Goal: Ask a question: Seek information or help from site administrators or community

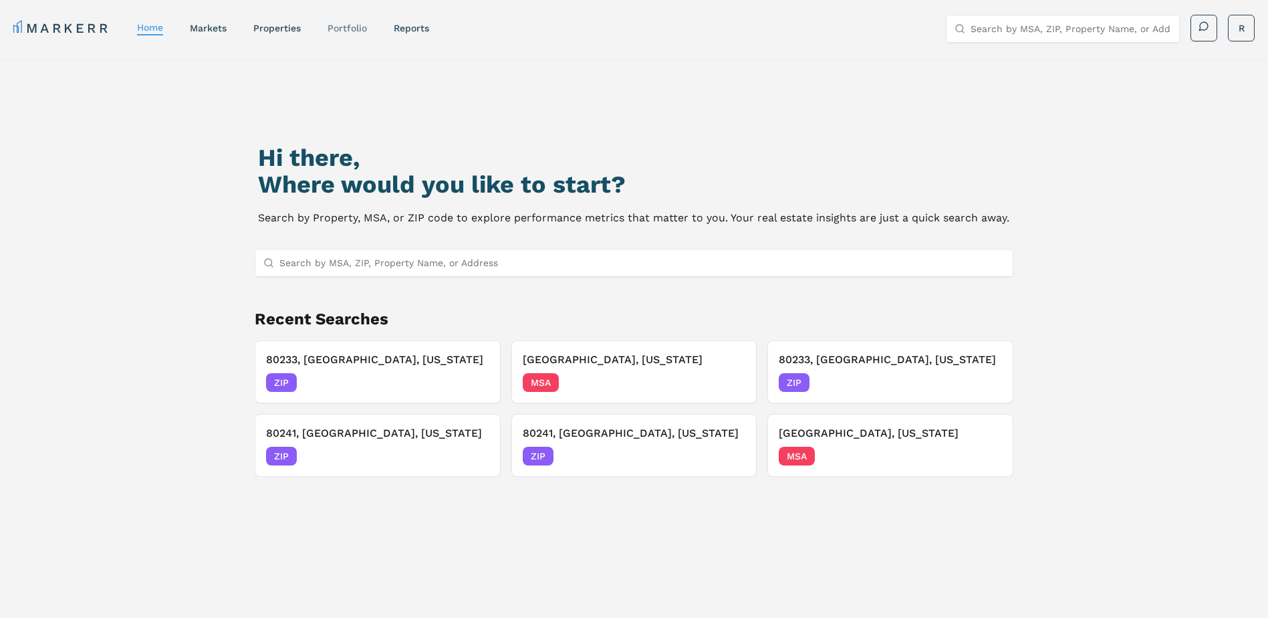
click at [354, 29] on link "Portfolio" at bounding box center [347, 28] width 39 height 11
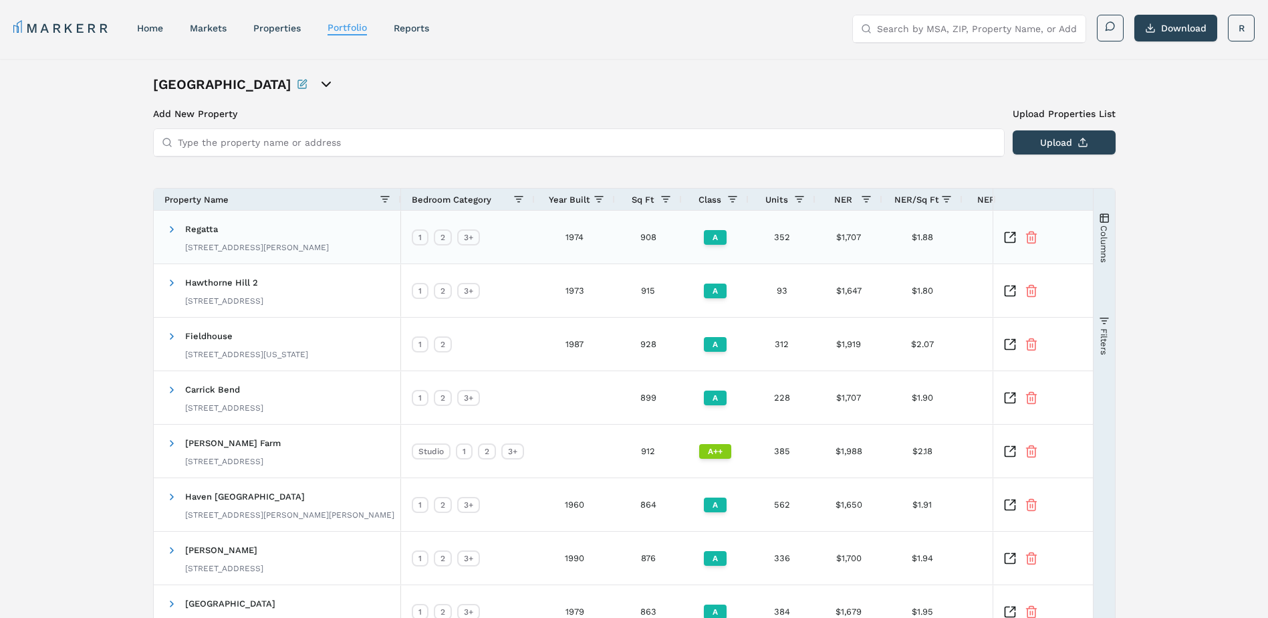
scroll to position [211, 0]
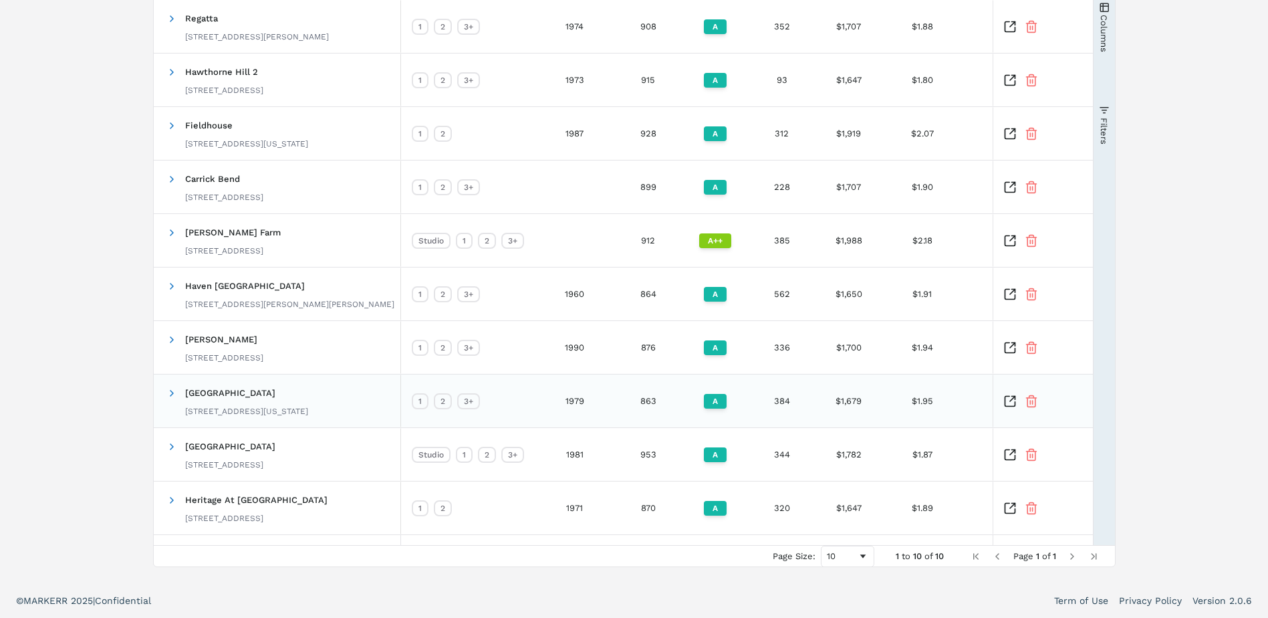
click at [1010, 400] on icon "Inspect Comparable" at bounding box center [1012, 398] width 5 height 5
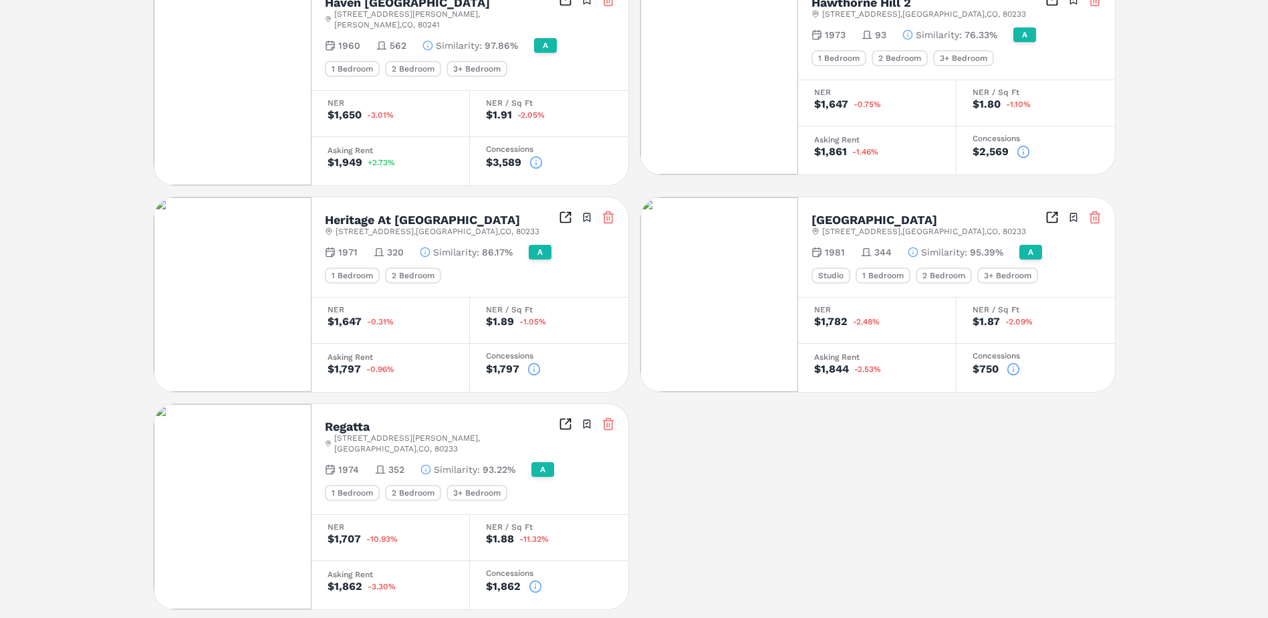
scroll to position [813, 0]
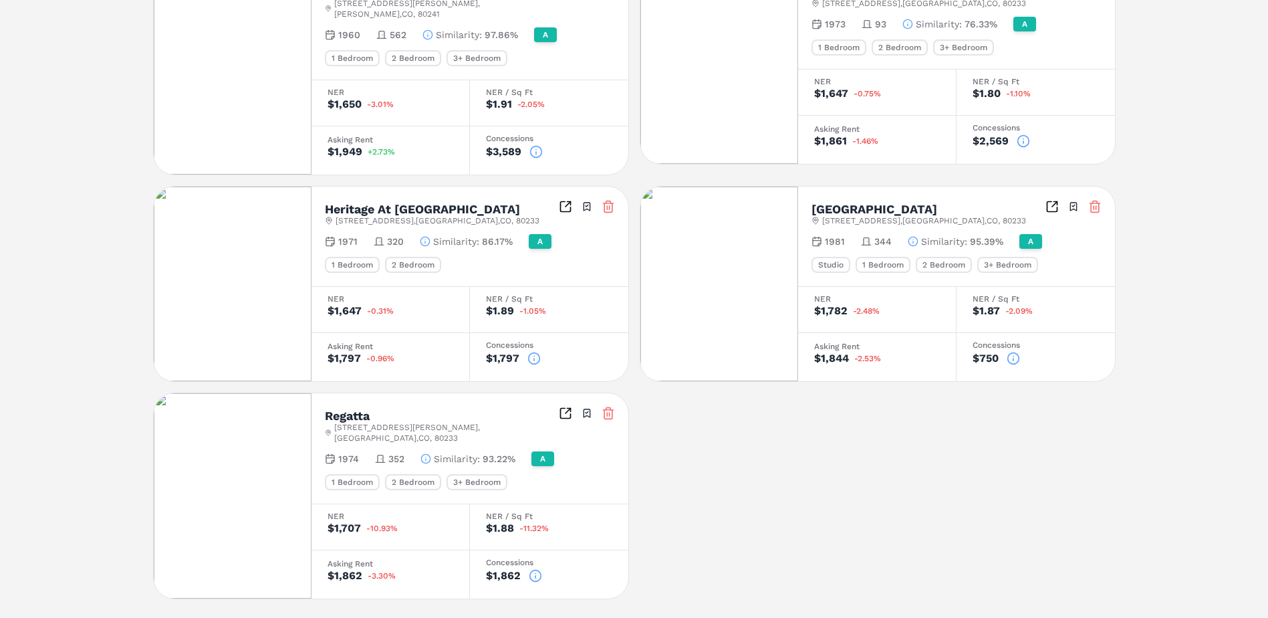
click at [532, 569] on icon at bounding box center [535, 575] width 13 height 13
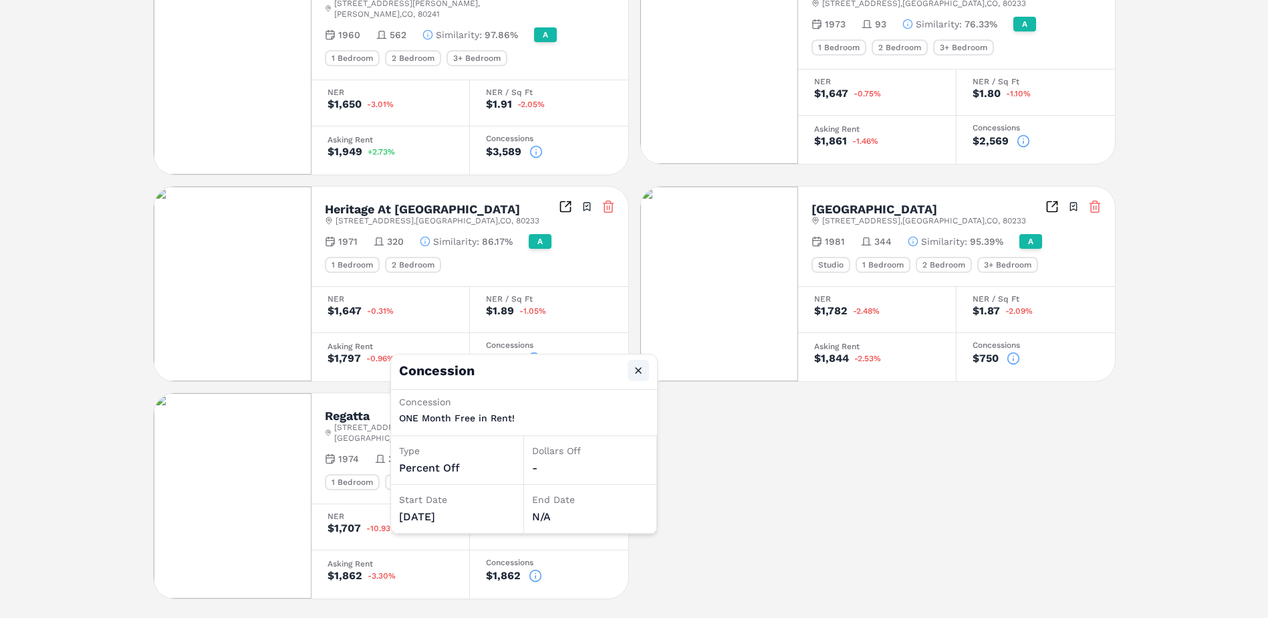
click at [638, 371] on button "Close" at bounding box center [638, 370] width 21 height 21
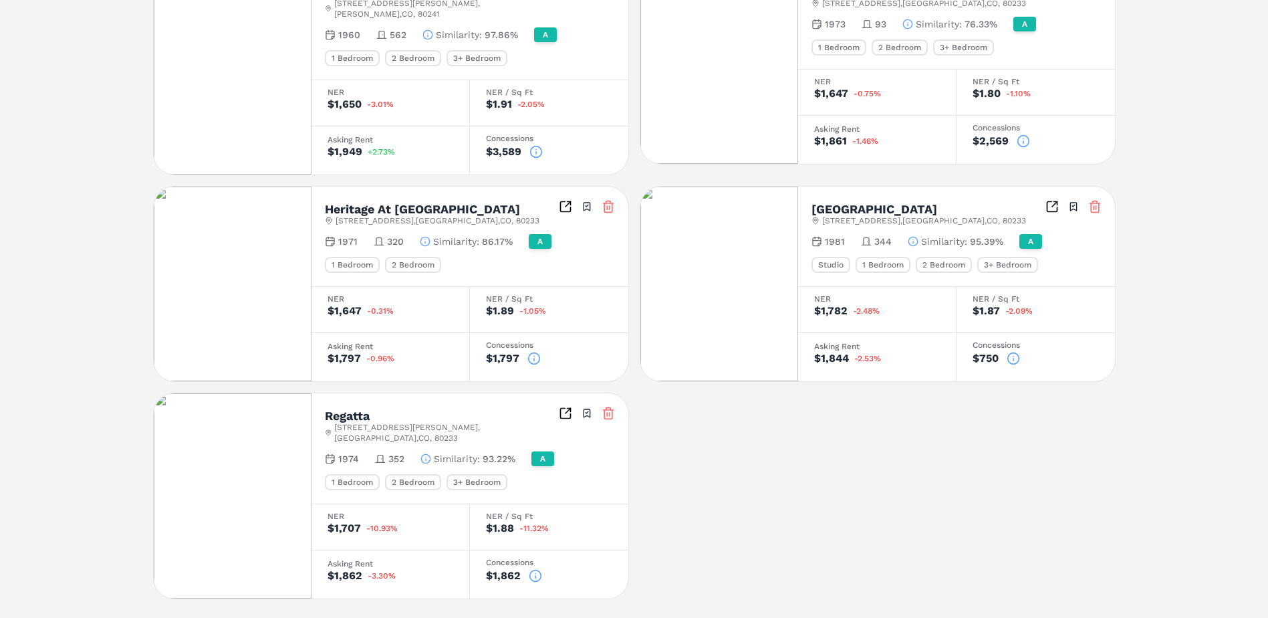
scroll to position [545, 0]
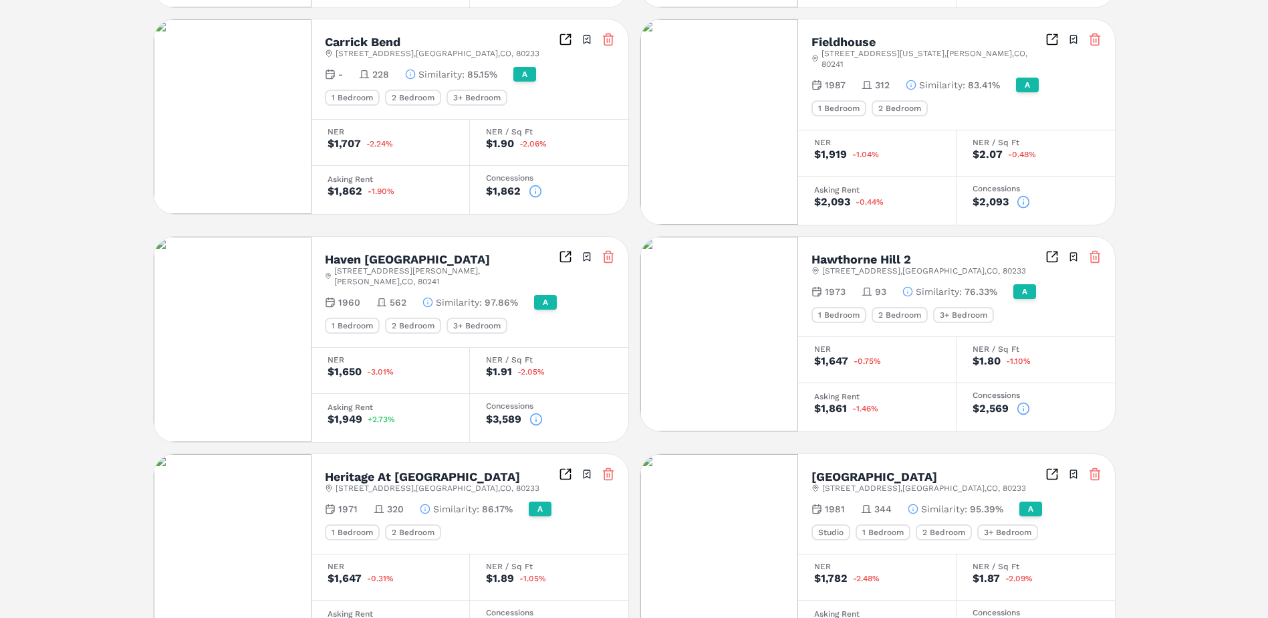
click at [534, 412] on icon at bounding box center [535, 418] width 13 height 13
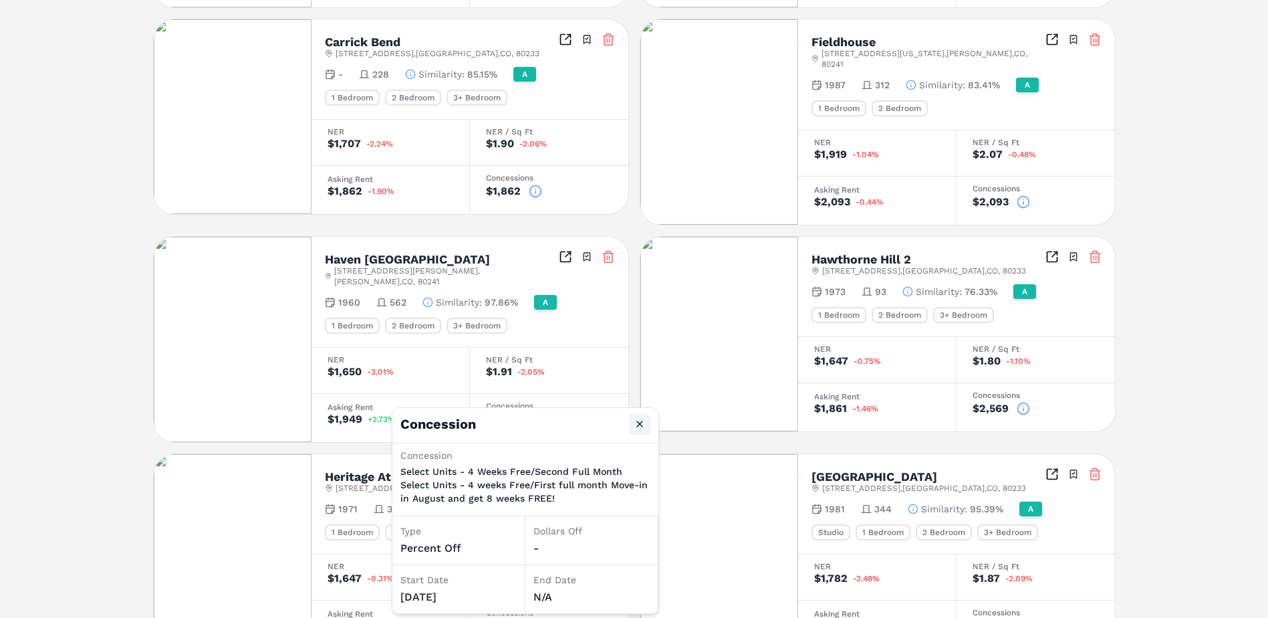
click at [640, 422] on button "Close" at bounding box center [639, 423] width 21 height 21
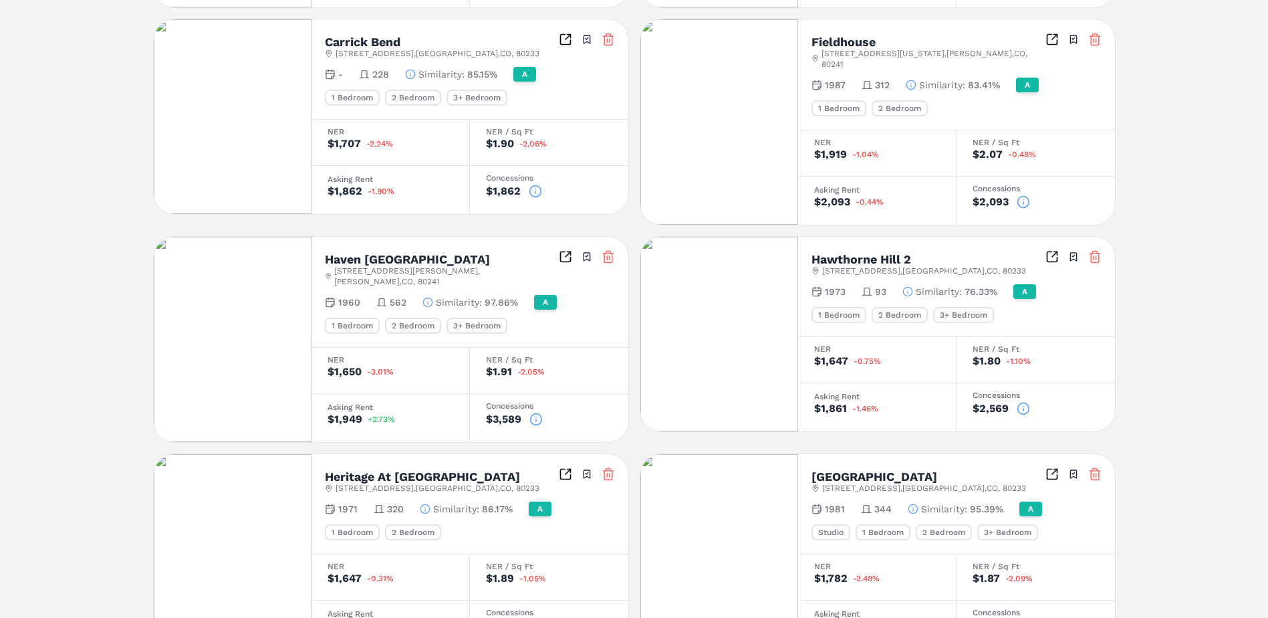
click at [1022, 402] on icon at bounding box center [1023, 408] width 13 height 13
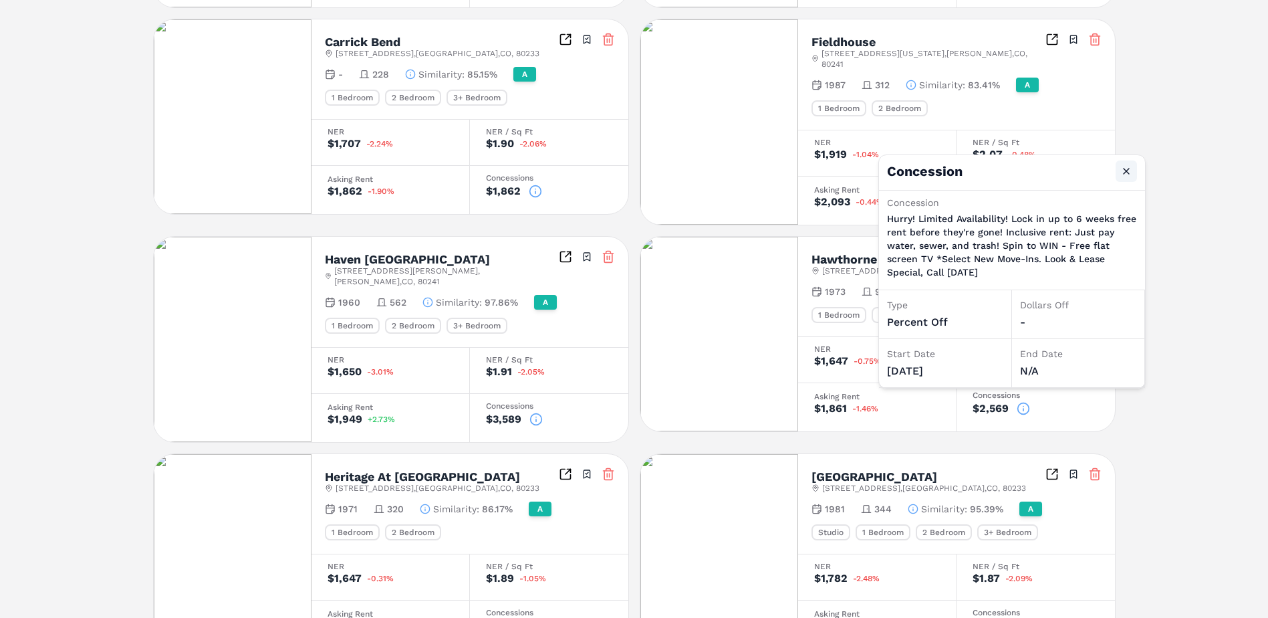
click at [1126, 173] on button "Close" at bounding box center [1126, 170] width 21 height 21
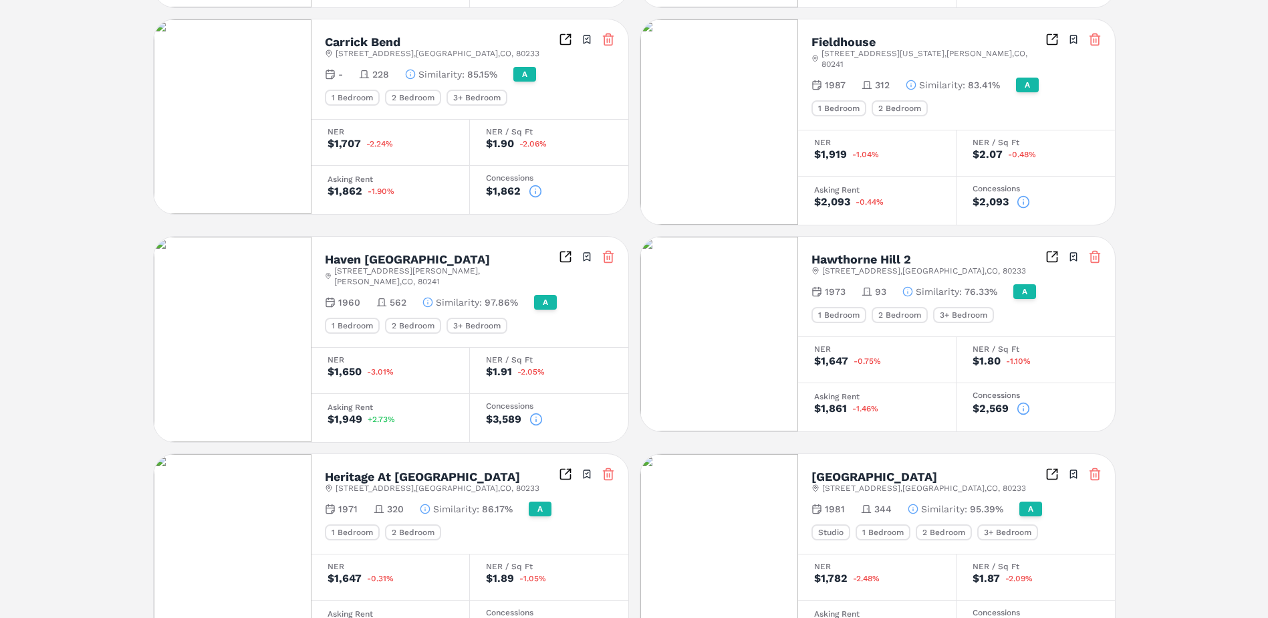
click at [535, 189] on icon at bounding box center [535, 190] width 13 height 13
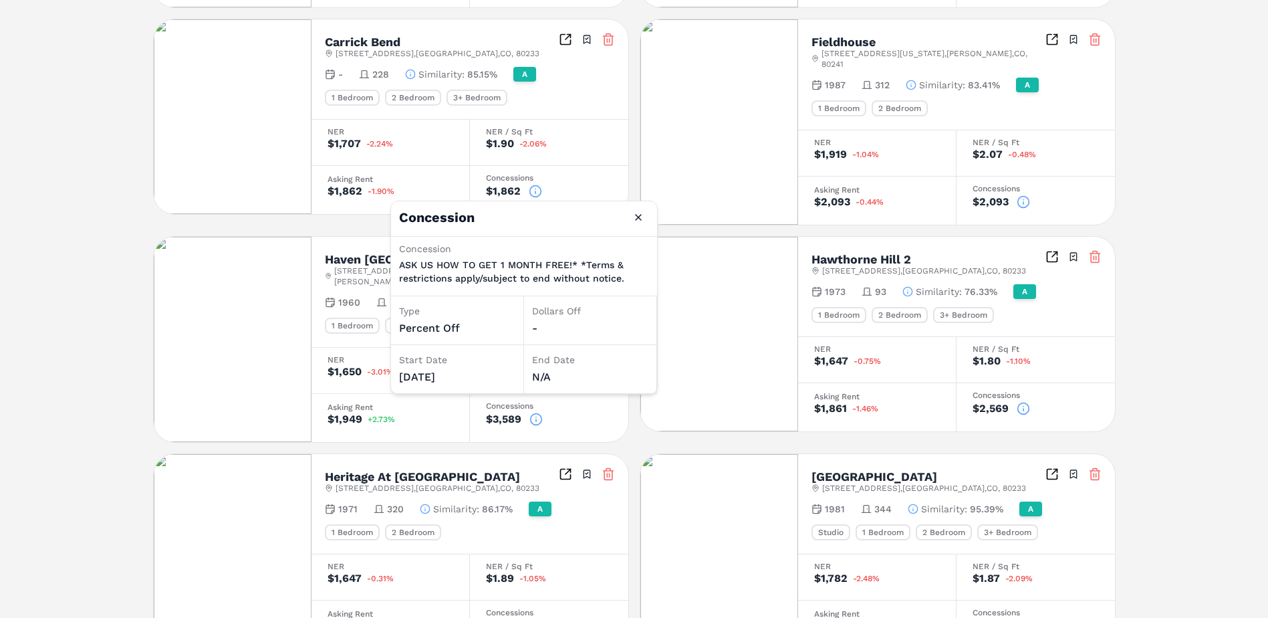
scroll to position [211, 0]
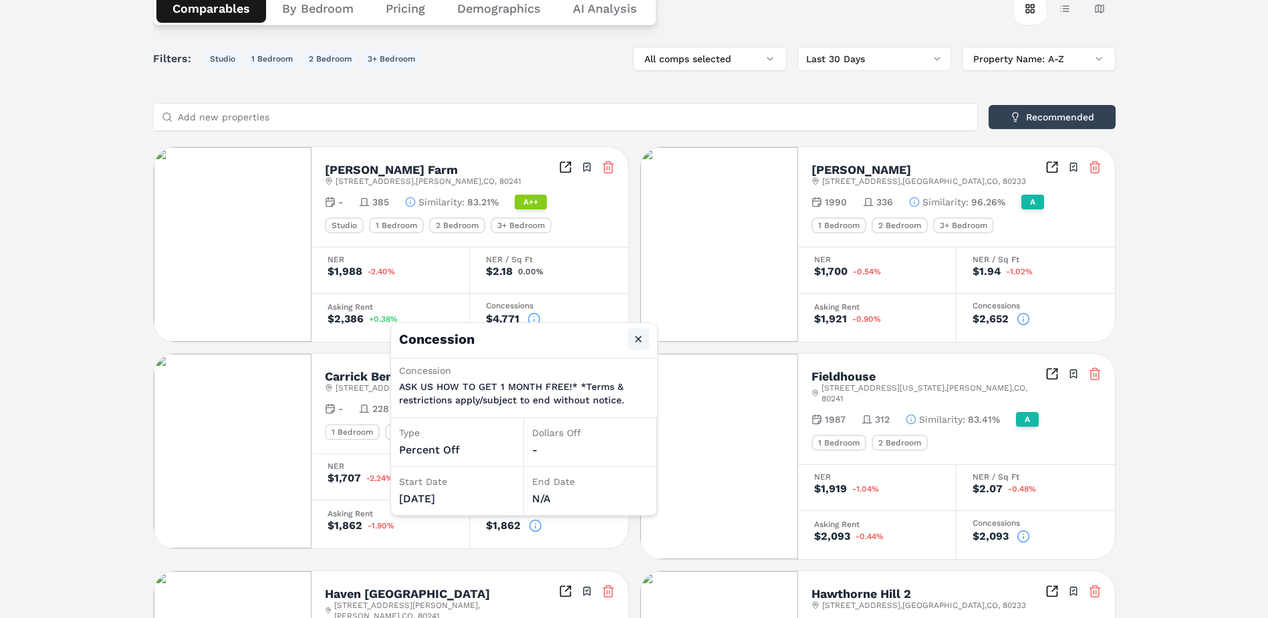
click at [638, 334] on button "Close" at bounding box center [638, 338] width 21 height 21
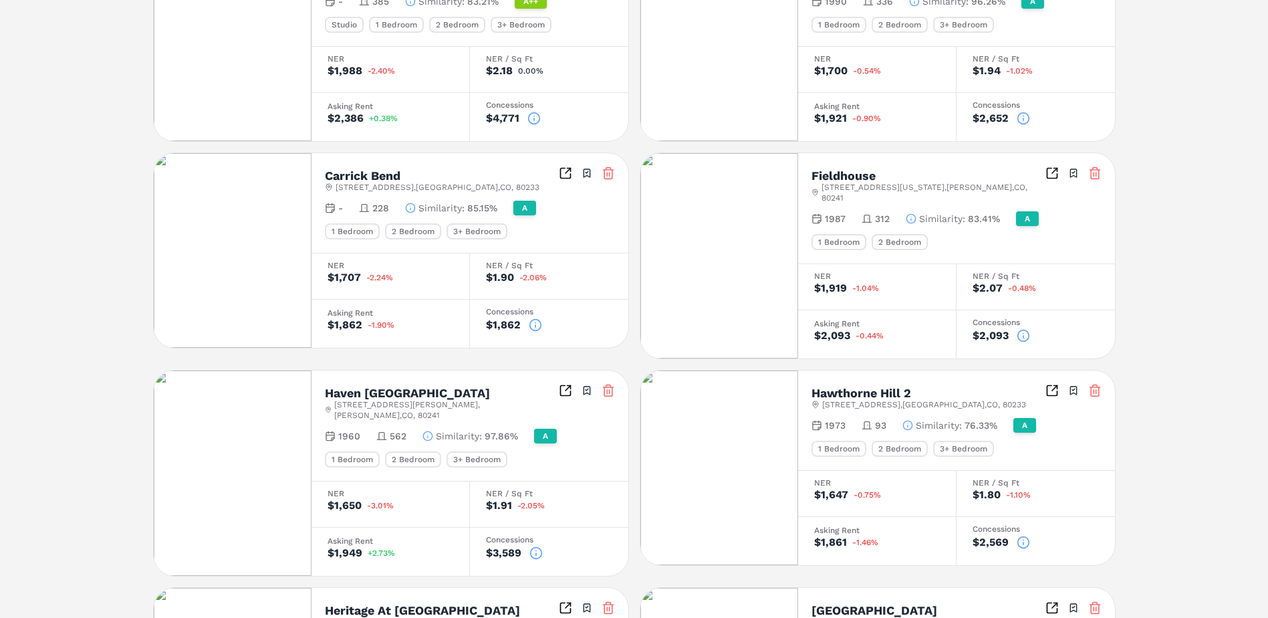
scroll to position [612, 0]
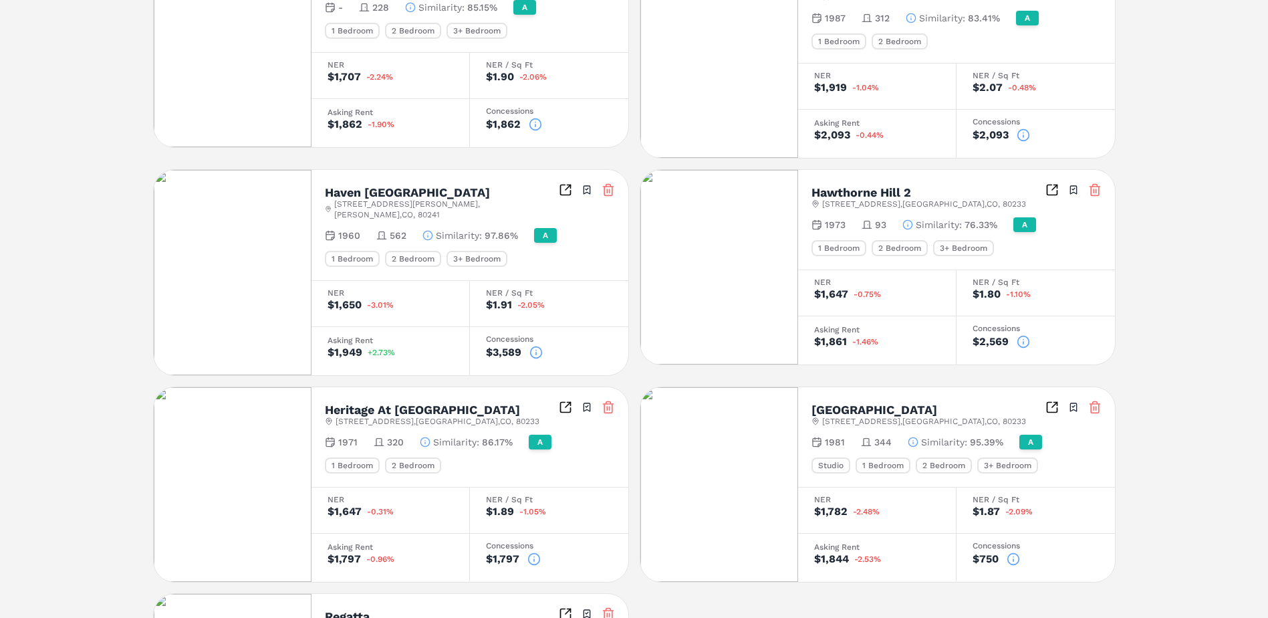
click at [532, 552] on icon at bounding box center [533, 558] width 13 height 13
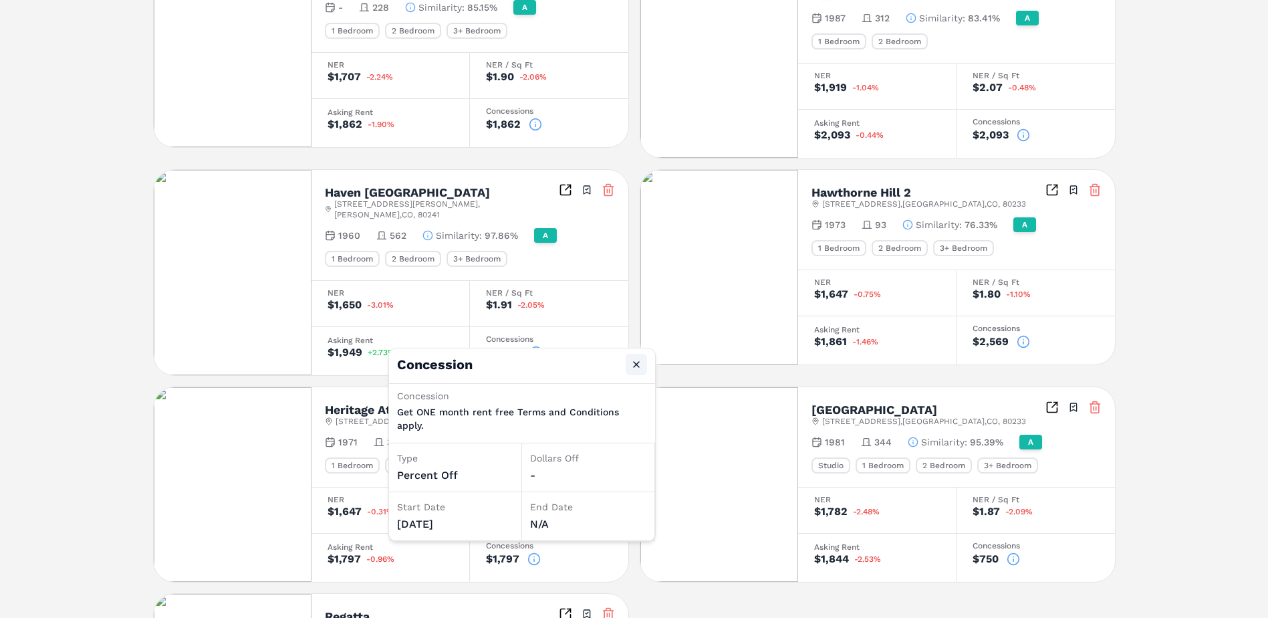
click at [642, 365] on button "Close" at bounding box center [636, 364] width 21 height 21
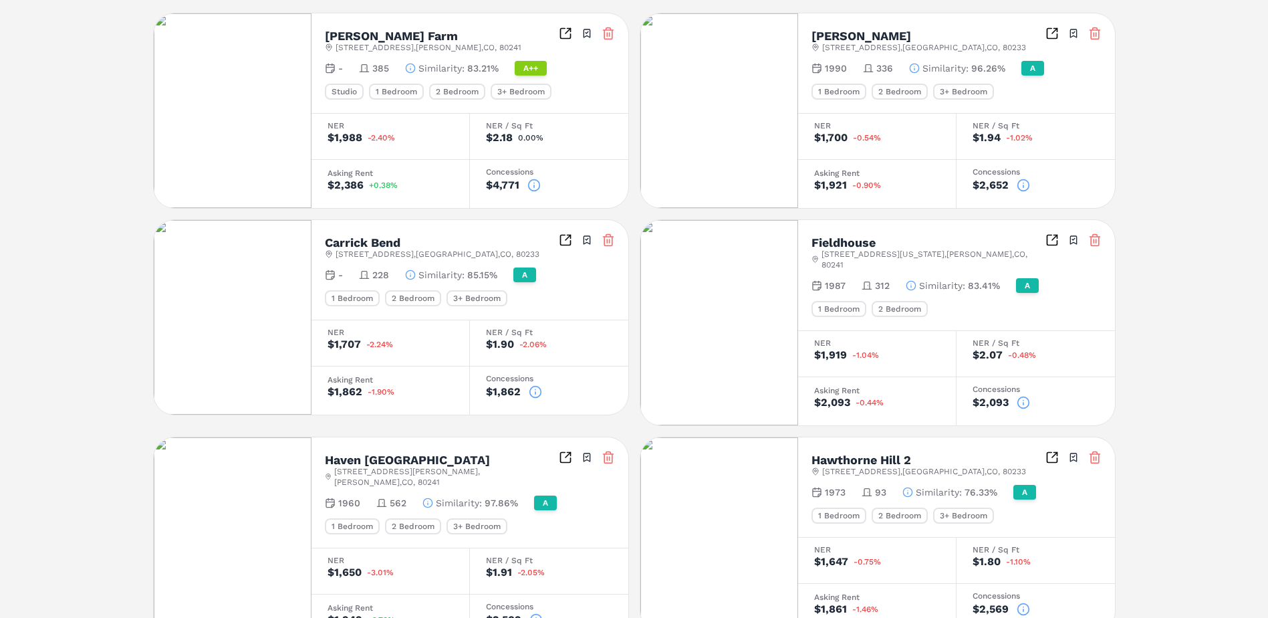
scroll to position [211, 0]
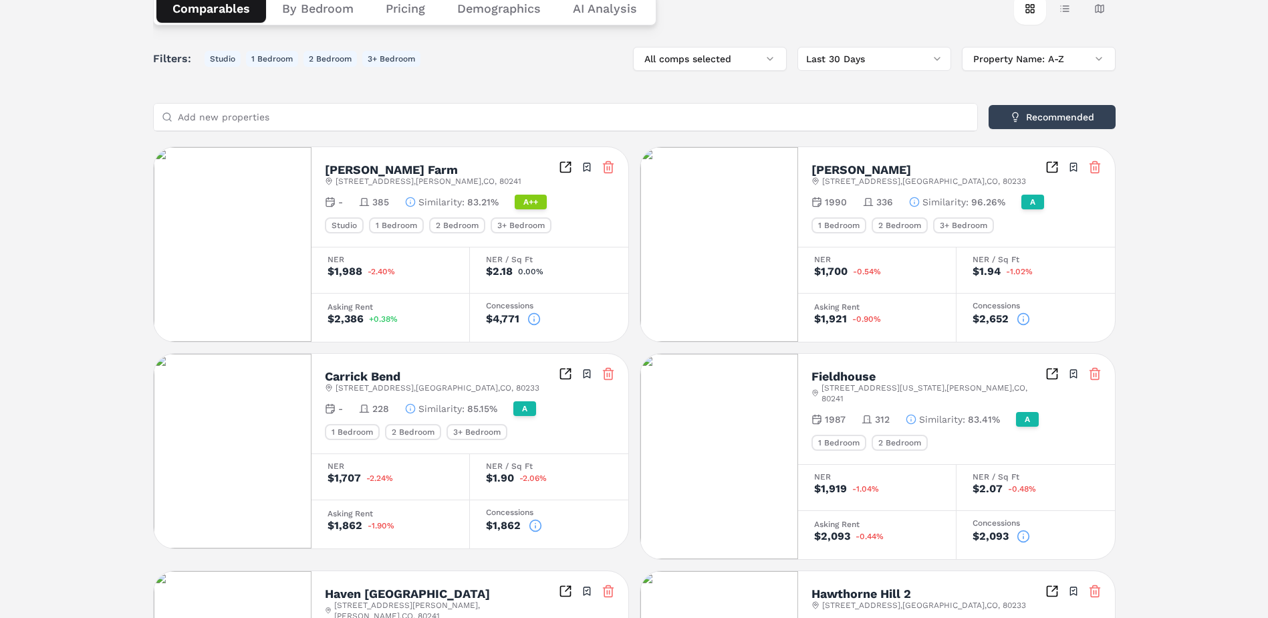
click at [1019, 529] on icon at bounding box center [1023, 535] width 13 height 13
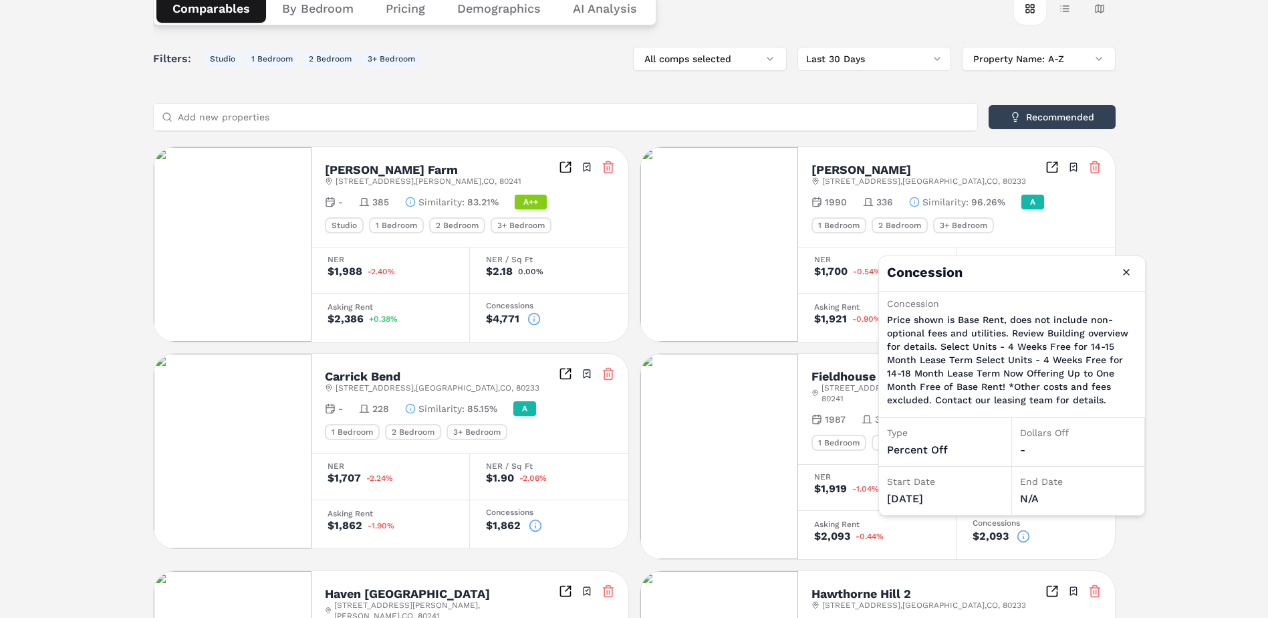
drag, startPoint x: 1130, startPoint y: 271, endPoint x: 1118, endPoint y: 219, distance: 54.2
click at [1131, 269] on button "Close" at bounding box center [1126, 271] width 21 height 21
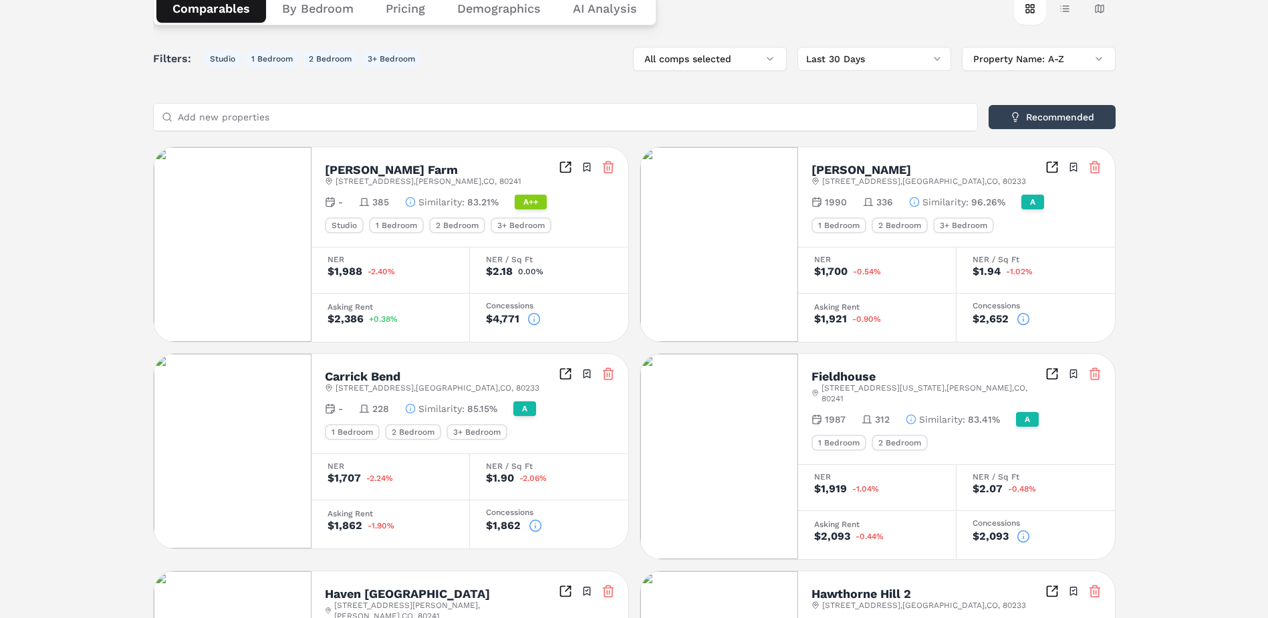
click at [1019, 315] on circle at bounding box center [1022, 319] width 11 height 11
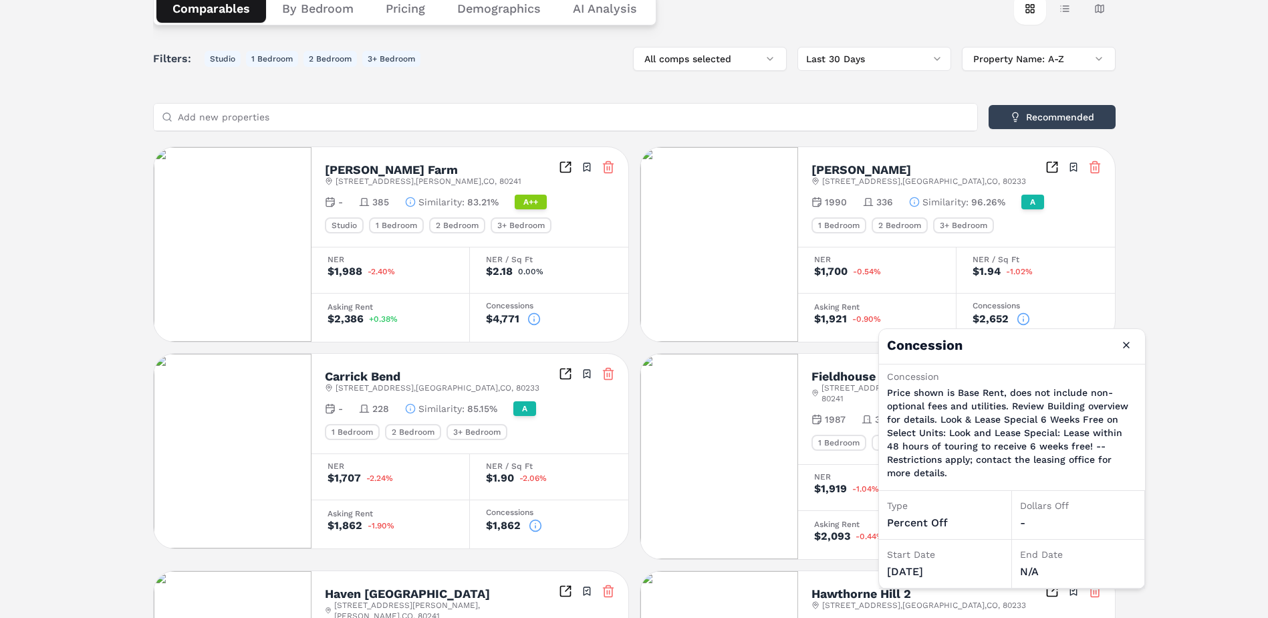
click at [531, 317] on icon at bounding box center [533, 318] width 13 height 13
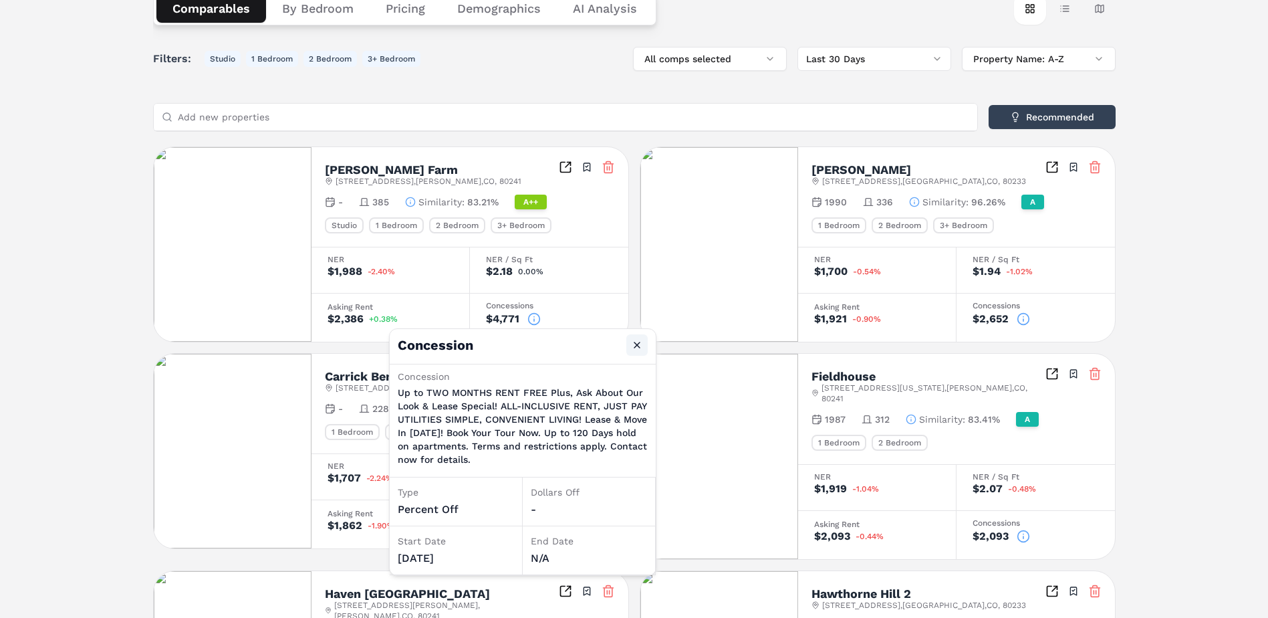
click at [641, 343] on button "Close" at bounding box center [636, 344] width 21 height 21
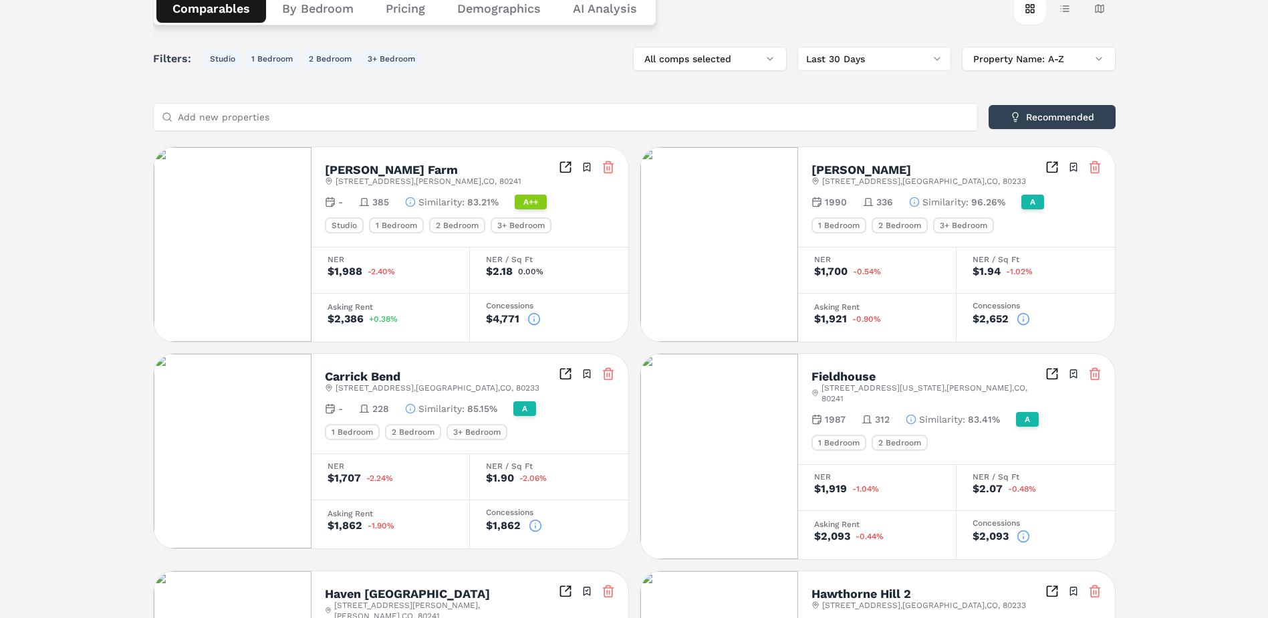
scroll to position [144, 0]
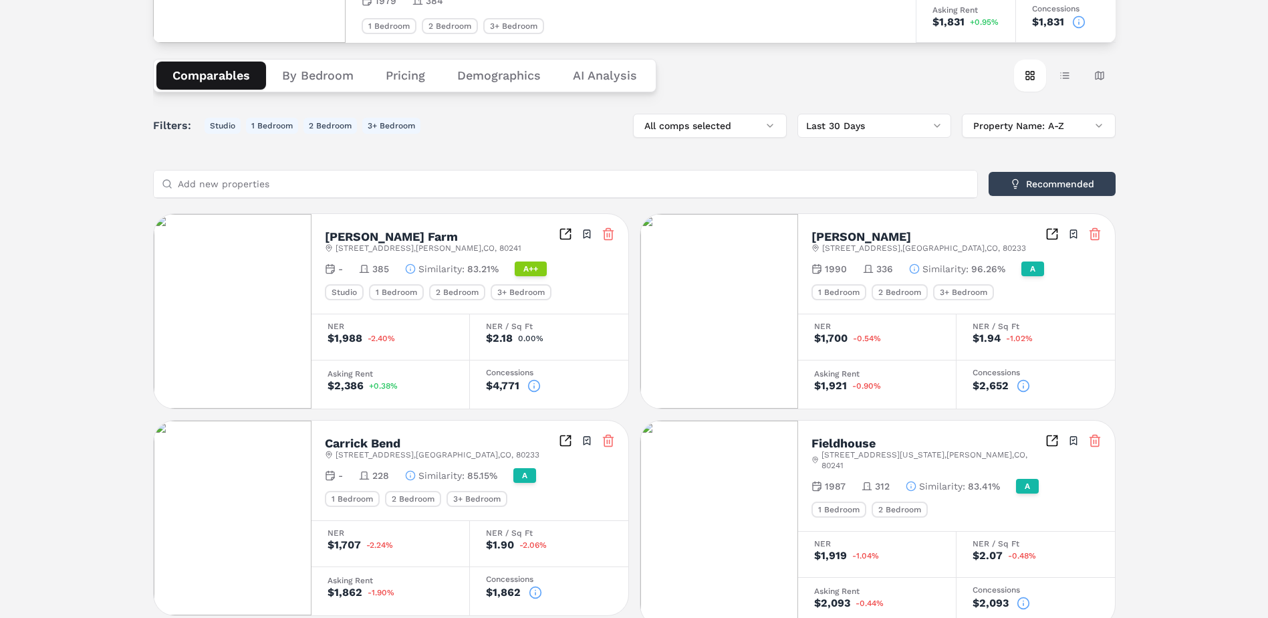
click at [403, 80] on button "Pricing" at bounding box center [406, 75] width 72 height 28
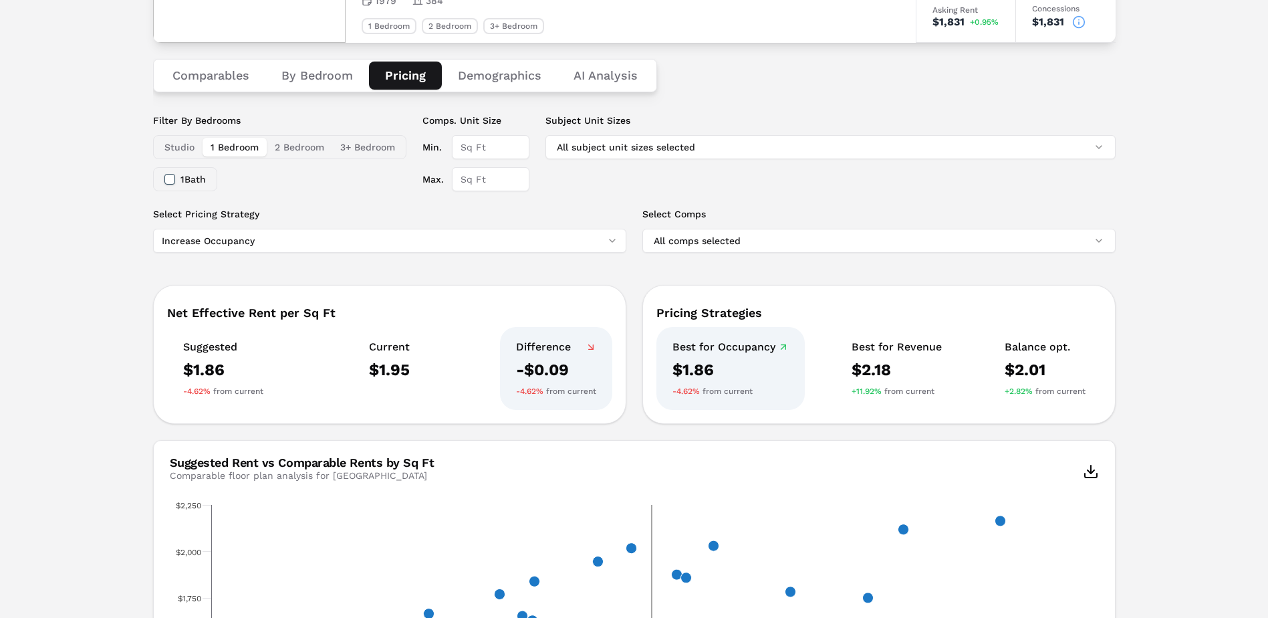
scroll to position [211, 0]
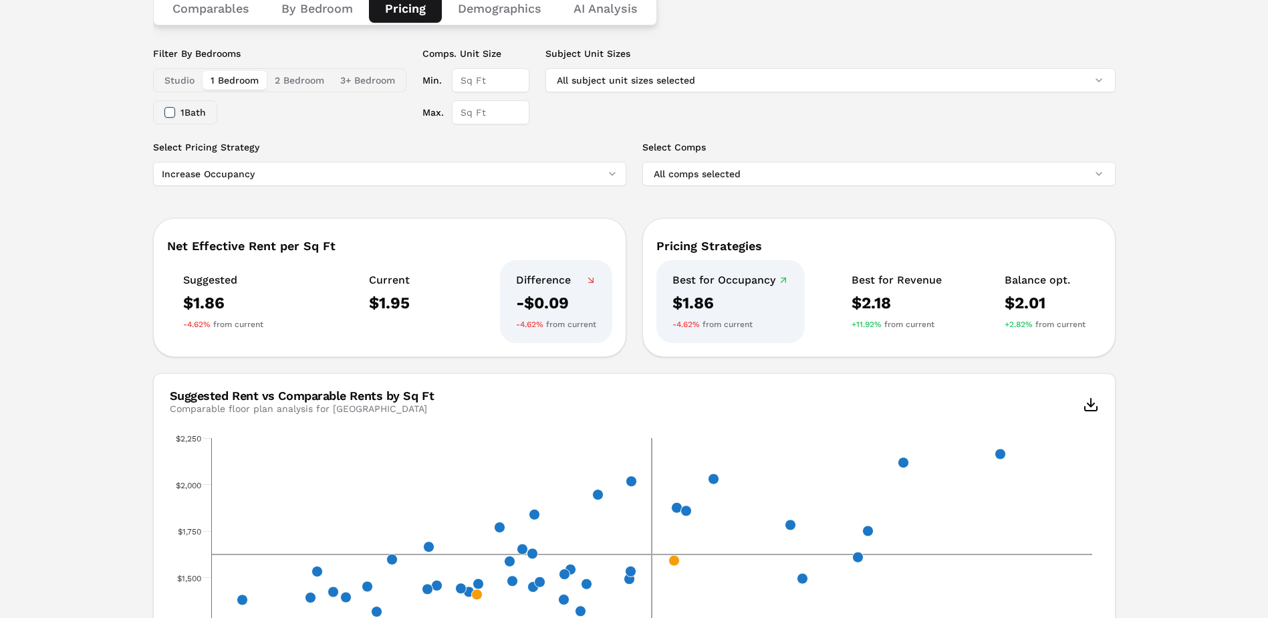
click at [245, 174] on html "MARKERR home markets properties Portfolio reports Search by MSA, ZIP, Property …" at bounding box center [634, 450] width 1268 height 1322
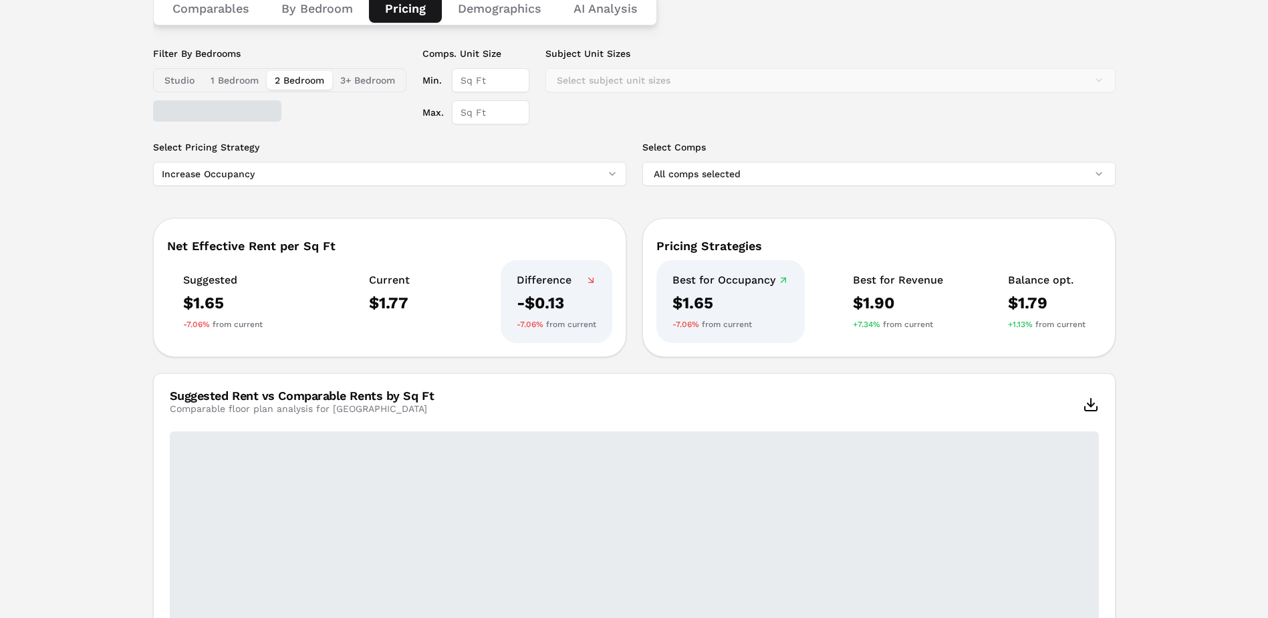
click at [293, 82] on button "2 Bedroom" at bounding box center [300, 80] width 66 height 19
click at [360, 79] on button "3+ Bedroom" at bounding box center [367, 80] width 71 height 19
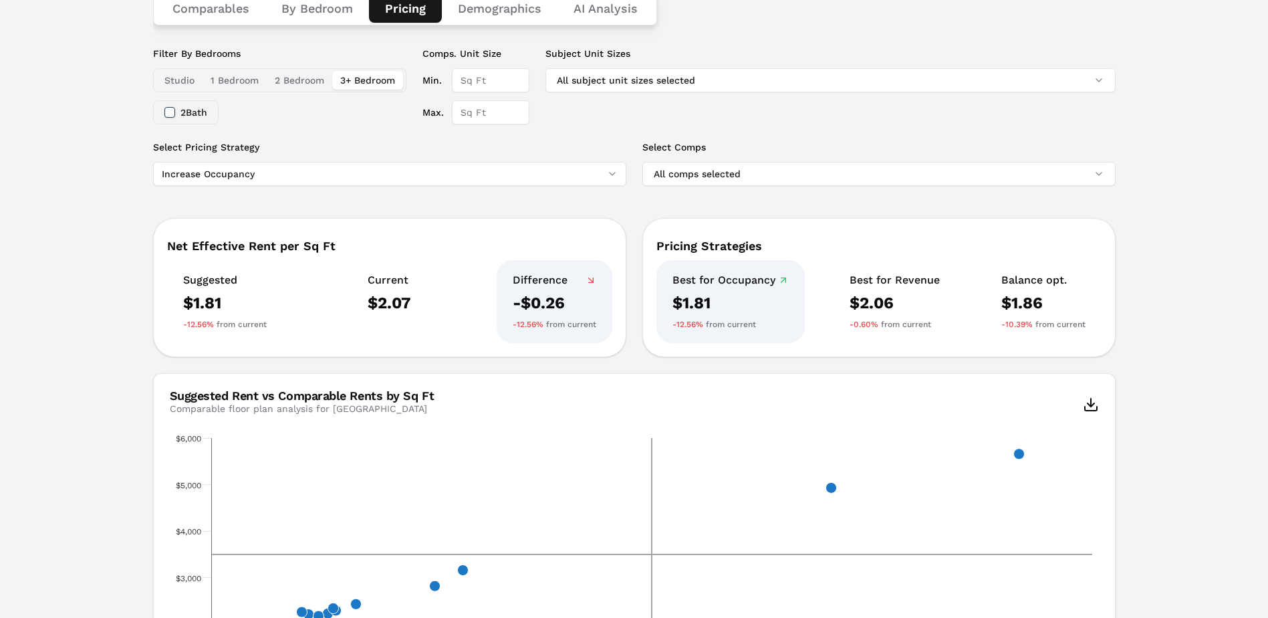
scroll to position [144, 0]
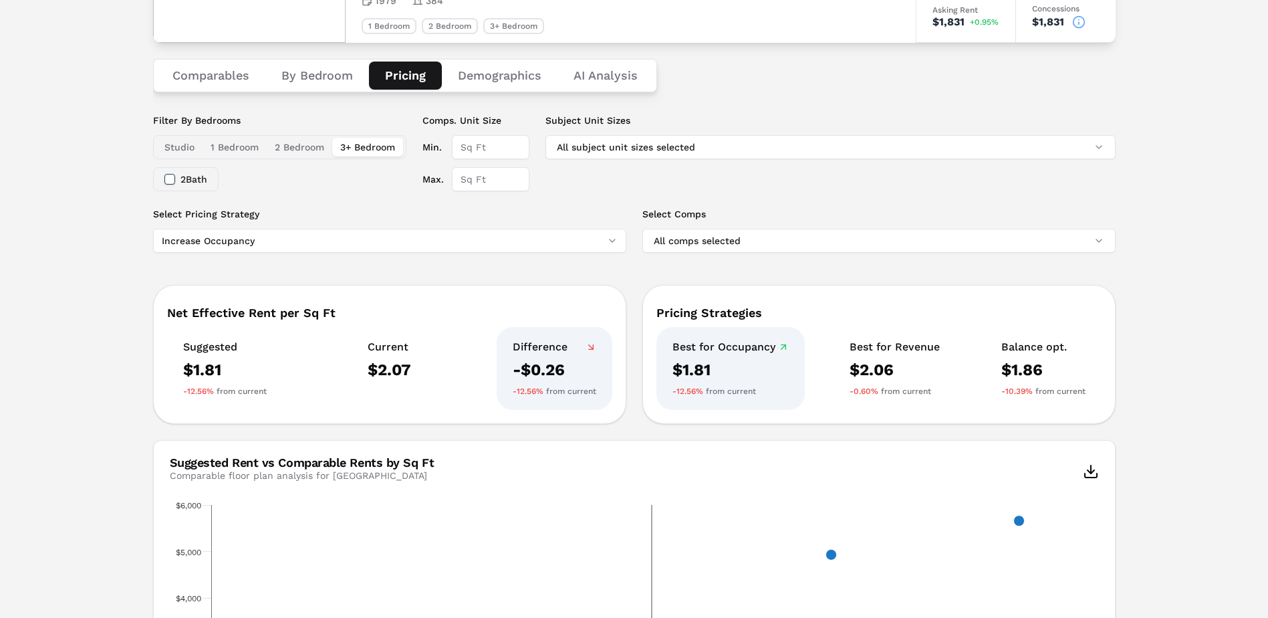
click at [247, 239] on html "MARKERR home markets properties Portfolio reports Search by MSA, ZIP, Property …" at bounding box center [634, 487] width 1268 height 1262
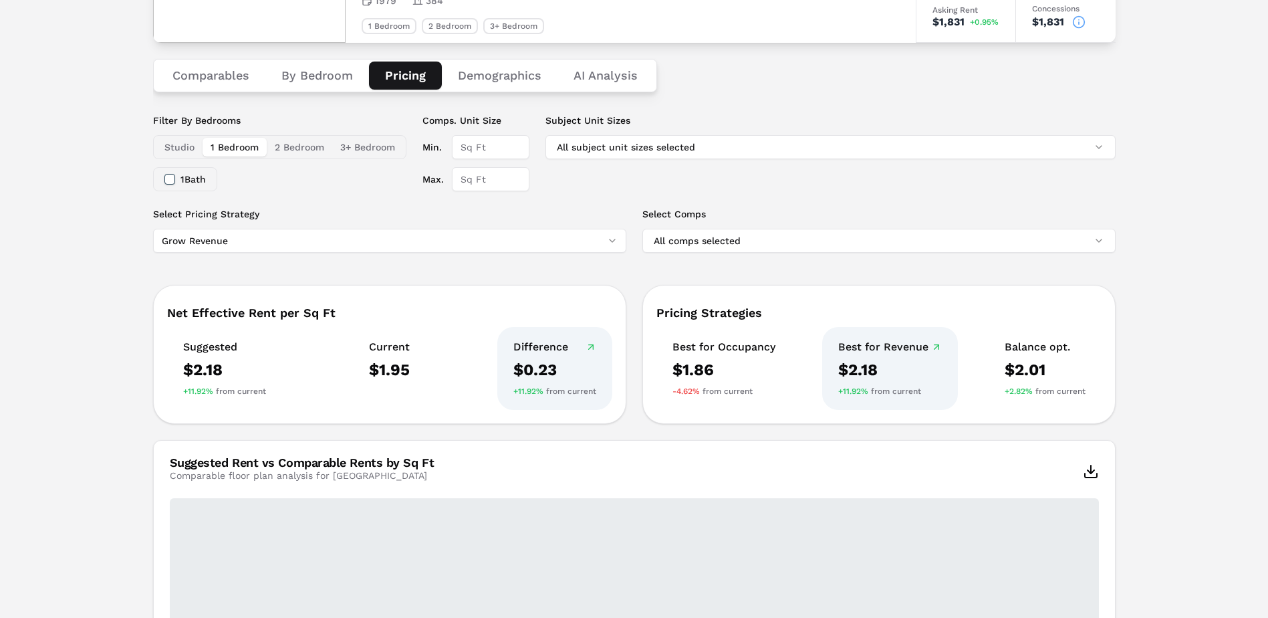
click at [224, 143] on button "1 Bedroom" at bounding box center [235, 147] width 64 height 19
click at [285, 149] on button "2 Bedroom" at bounding box center [300, 147] width 66 height 19
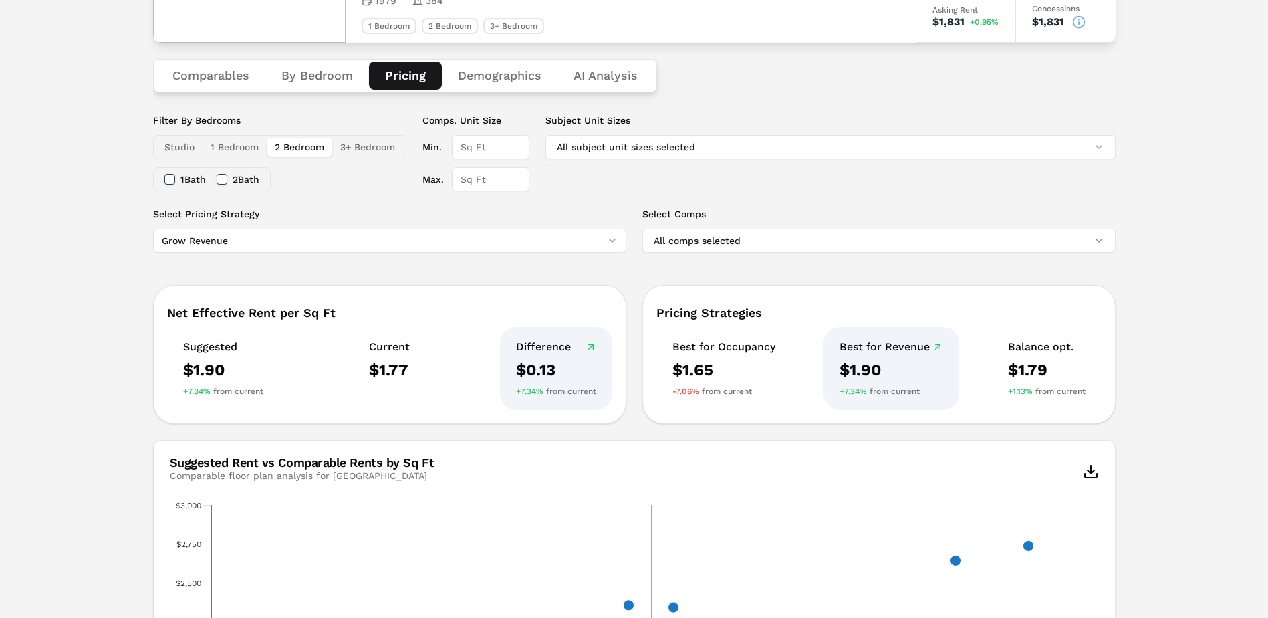
click at [359, 150] on button "3+ Bedroom" at bounding box center [367, 147] width 71 height 19
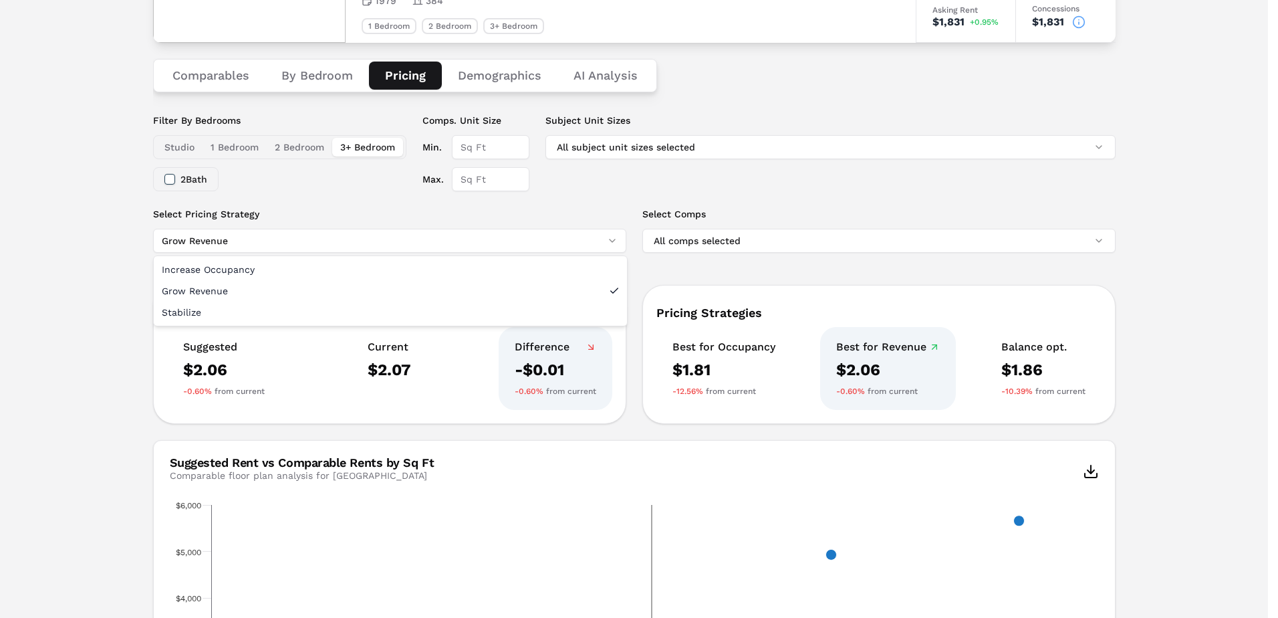
click at [237, 234] on html "MARKERR home markets properties Portfolio reports Search by MSA, ZIP, Property …" at bounding box center [639, 487] width 1278 height 1262
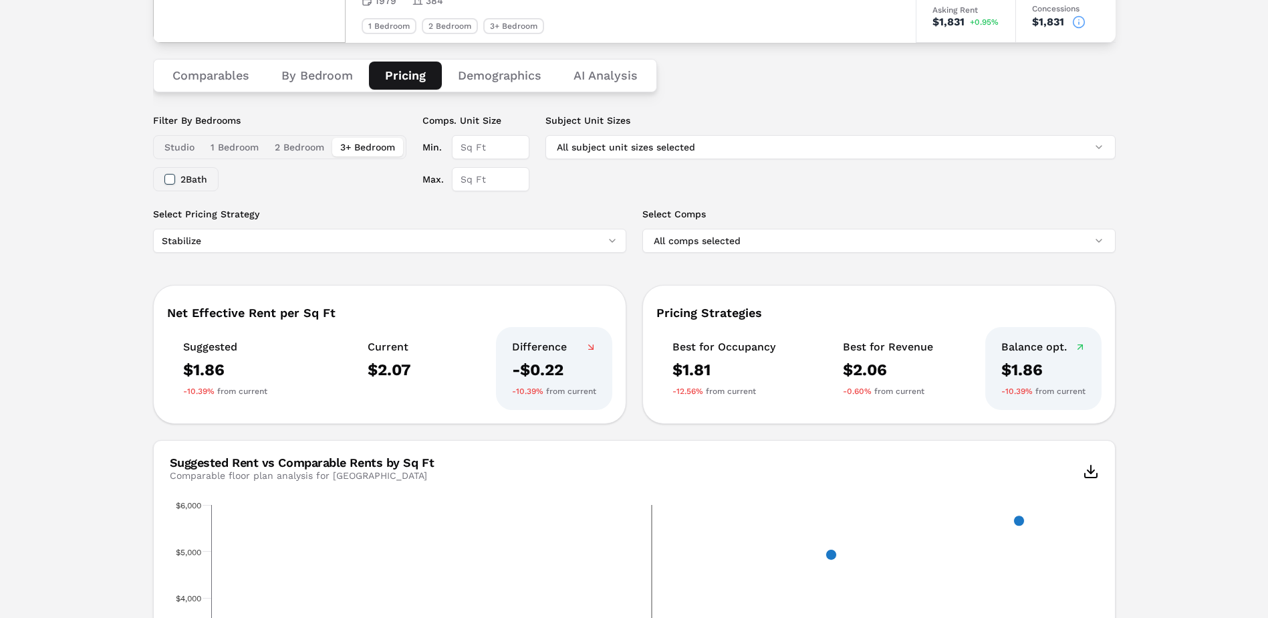
click at [217, 154] on button "1 Bedroom" at bounding box center [235, 147] width 64 height 19
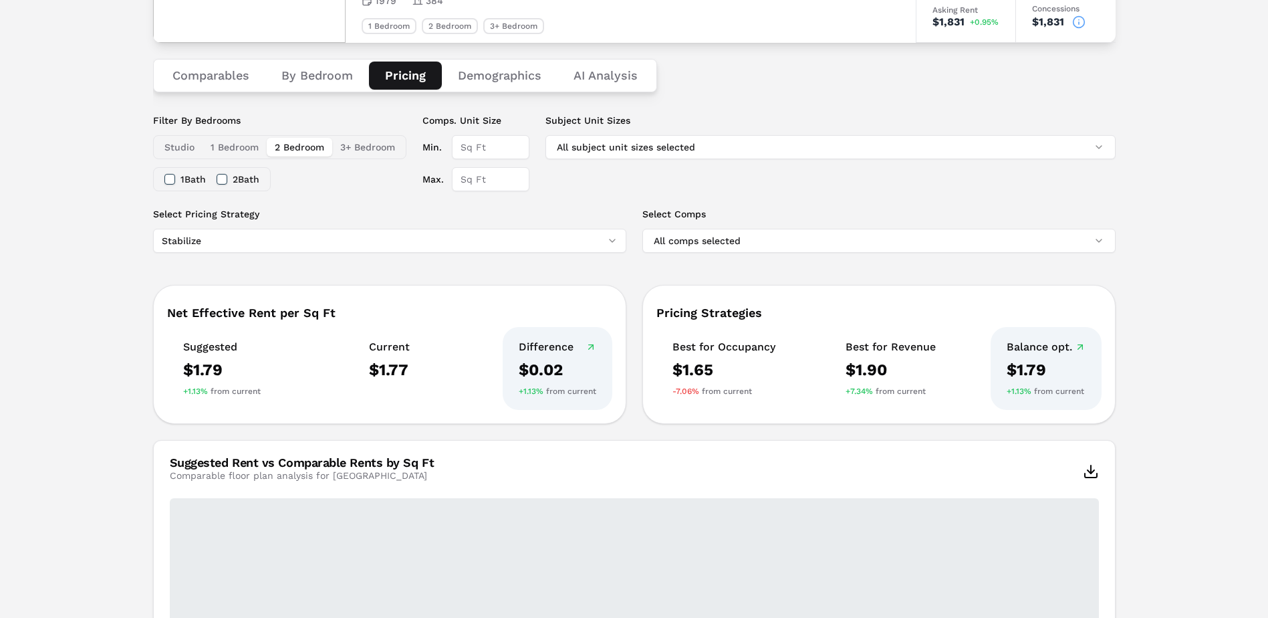
click at [285, 146] on button "2 Bedroom" at bounding box center [300, 147] width 66 height 19
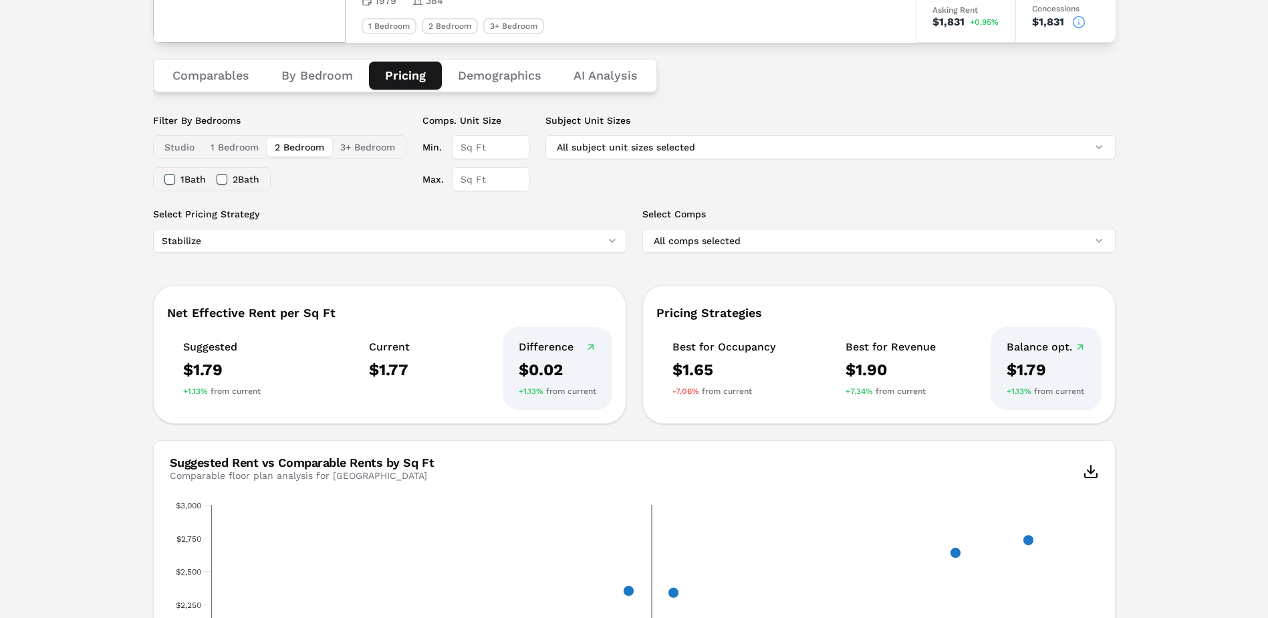
click at [354, 145] on button "3+ Bedroom" at bounding box center [367, 147] width 71 height 19
